Goal: Task Accomplishment & Management: Manage account settings

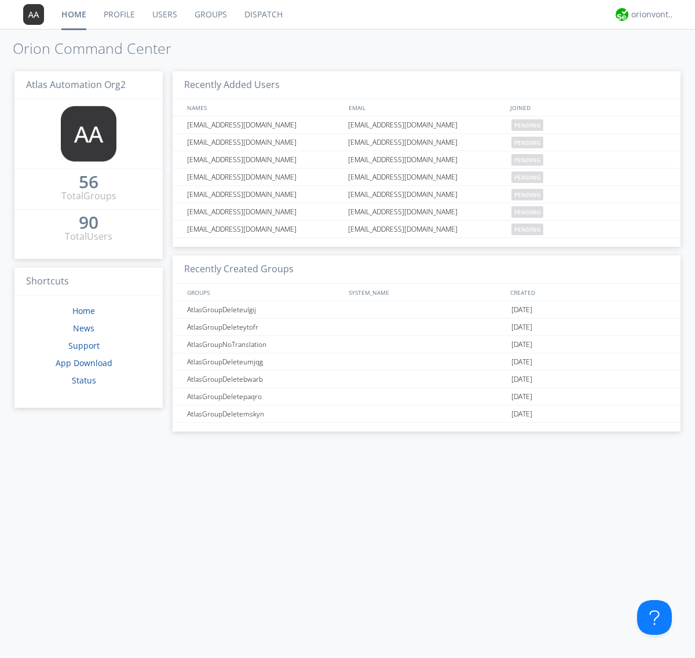
click at [164, 14] on link "Users" at bounding box center [165, 14] width 42 height 29
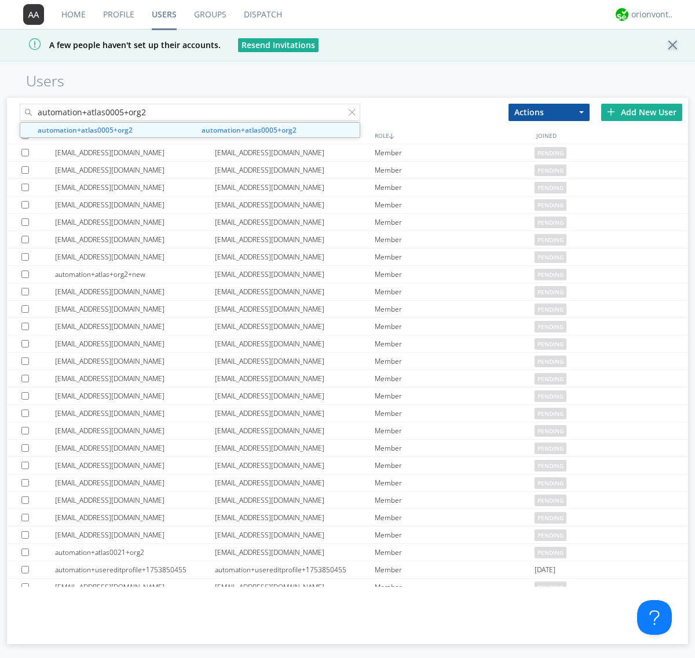
type input "automation+atlas0005+org2"
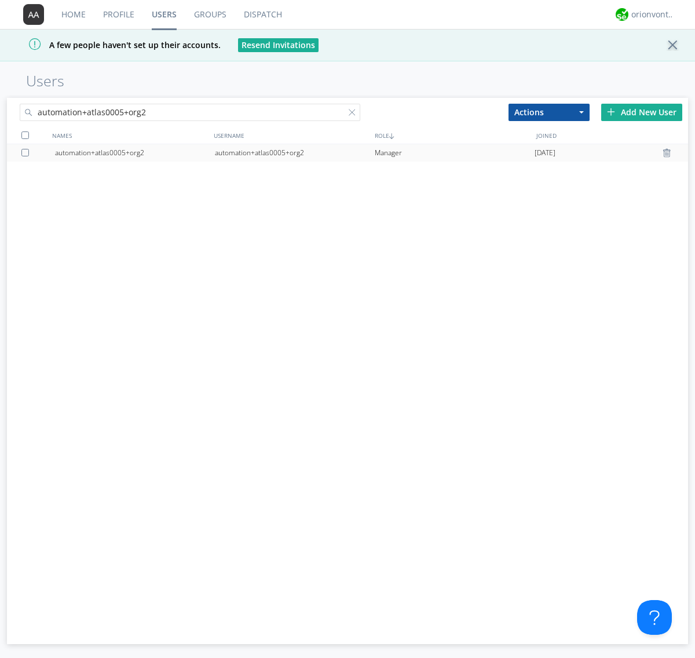
click at [294, 152] on div "automation+atlas0005+org2" at bounding box center [295, 152] width 160 height 17
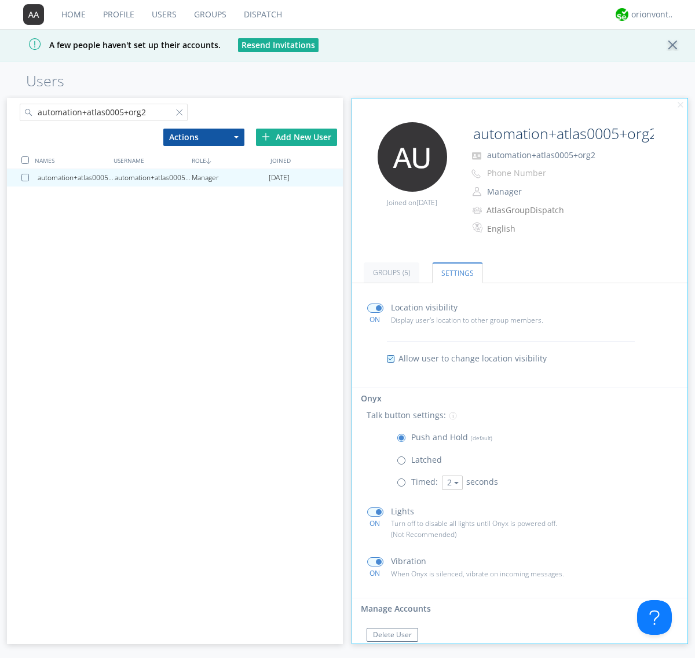
click at [404, 463] on span at bounding box center [404, 463] width 14 height 14
click at [0, 0] on input "radio" at bounding box center [0, 0] width 0 height 0
click at [404, 440] on span at bounding box center [404, 440] width 14 height 14
click at [0, 0] on input "radio" at bounding box center [0, 0] width 0 height 0
click at [650, 14] on div "orionvontas+atlas+automation+org2" at bounding box center [652, 15] width 43 height 12
